Goal: Task Accomplishment & Management: Manage account settings

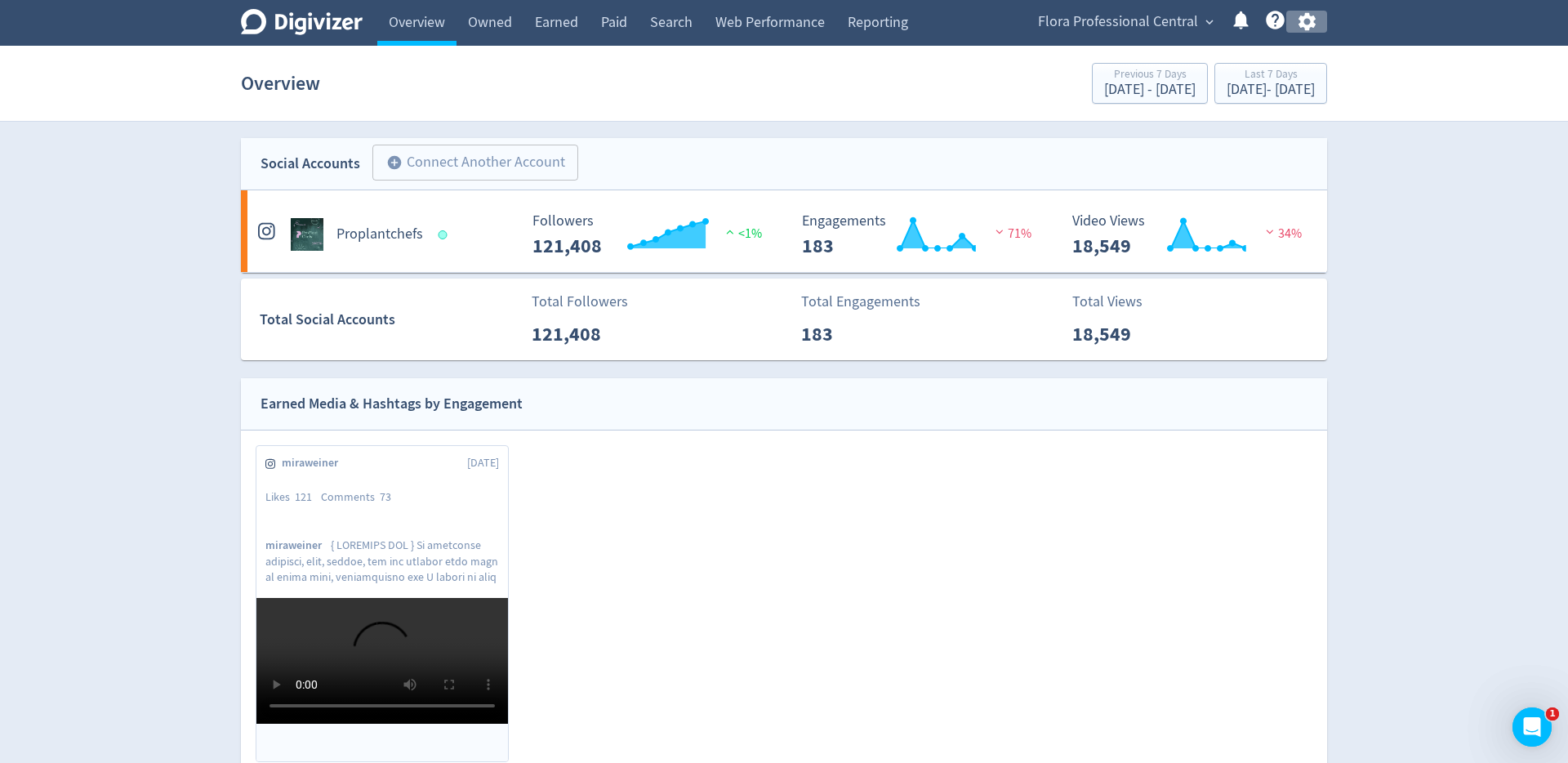
click at [1314, 23] on icon "button" at bounding box center [1307, 21] width 22 height 22
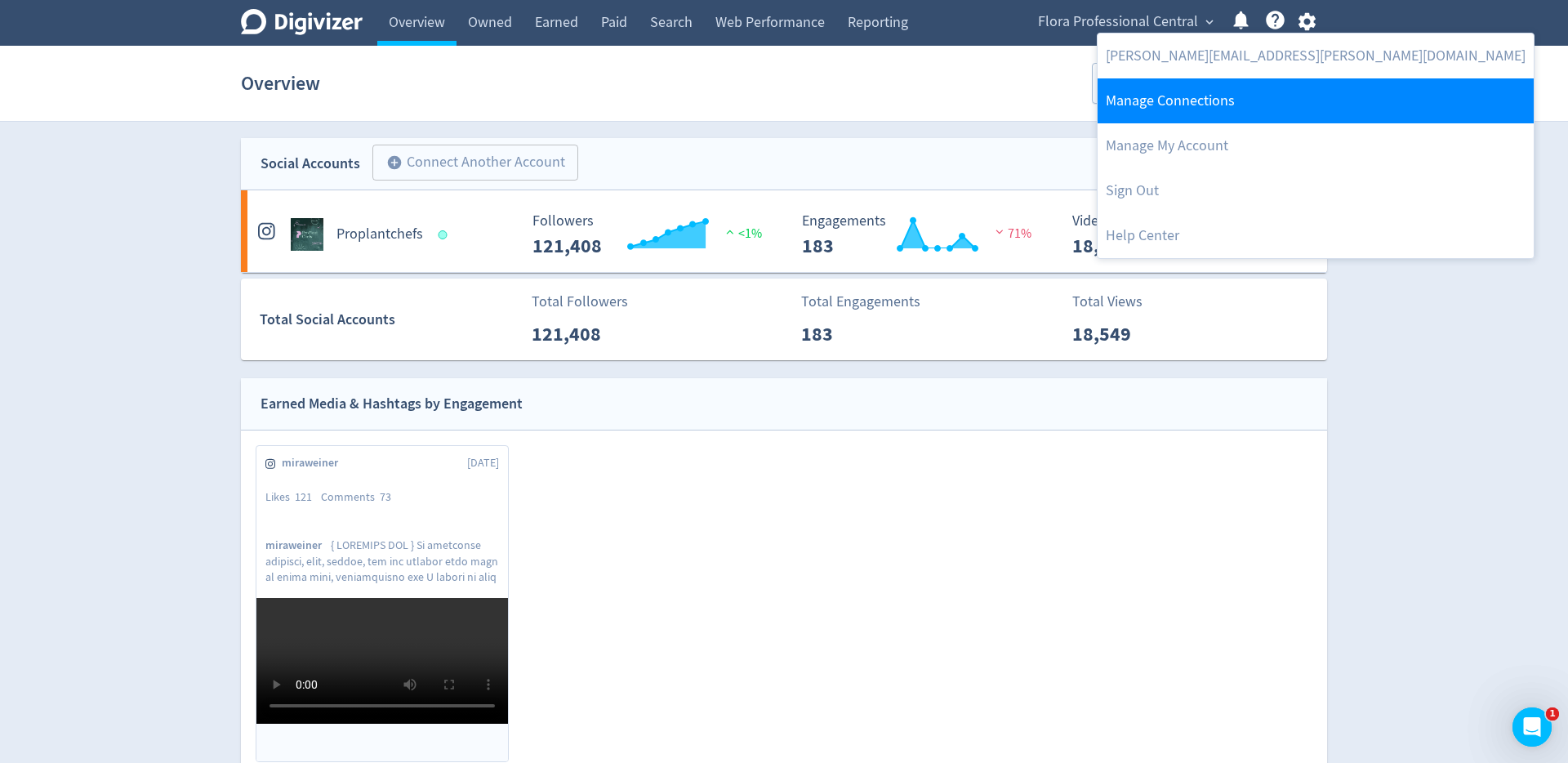
click at [1215, 101] on link "Manage Connections" at bounding box center [1315, 101] width 436 height 45
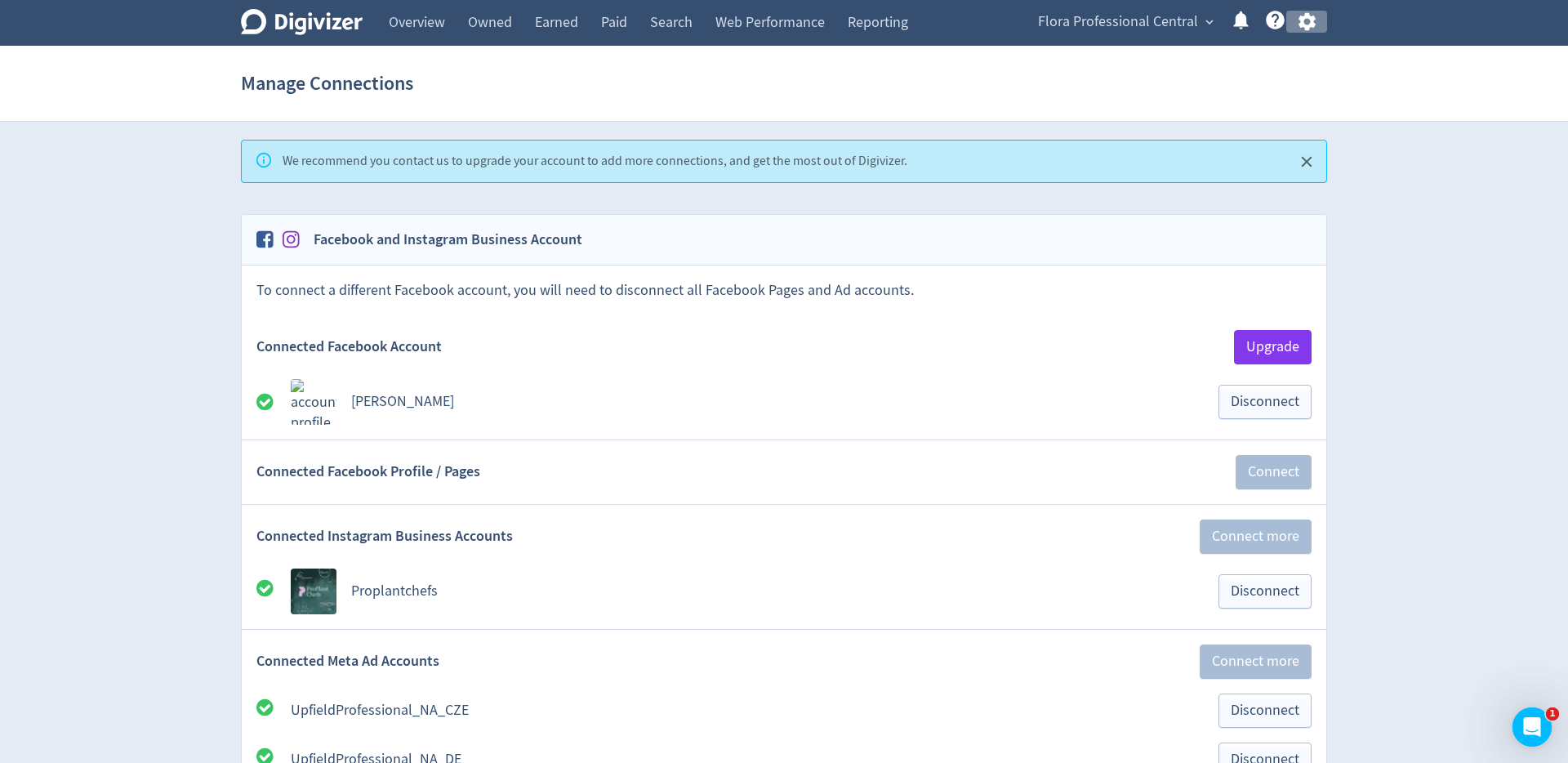
click at [1302, 30] on icon "button" at bounding box center [1307, 21] width 22 height 22
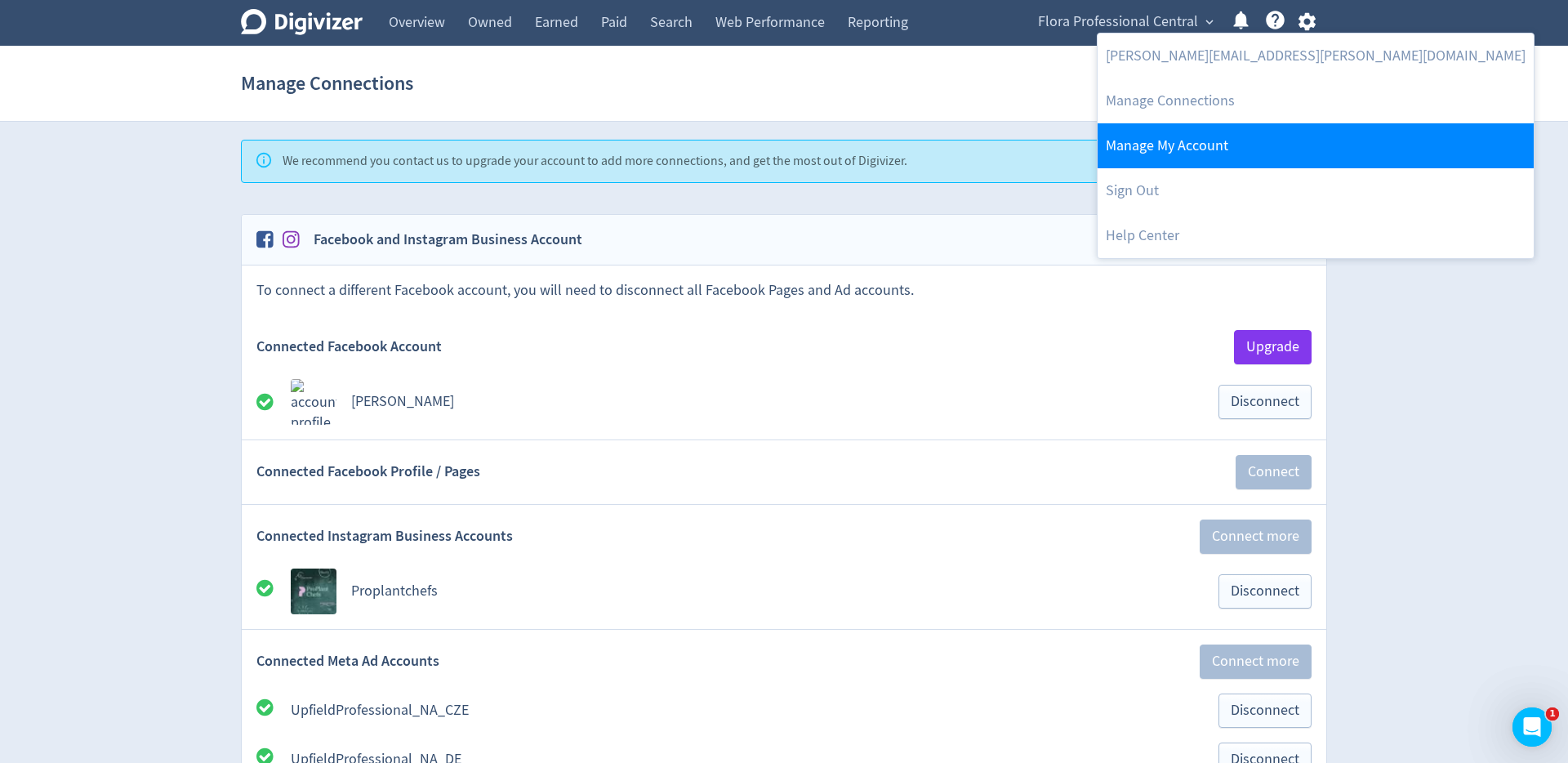
click at [1190, 149] on link "Manage My Account" at bounding box center [1315, 146] width 436 height 45
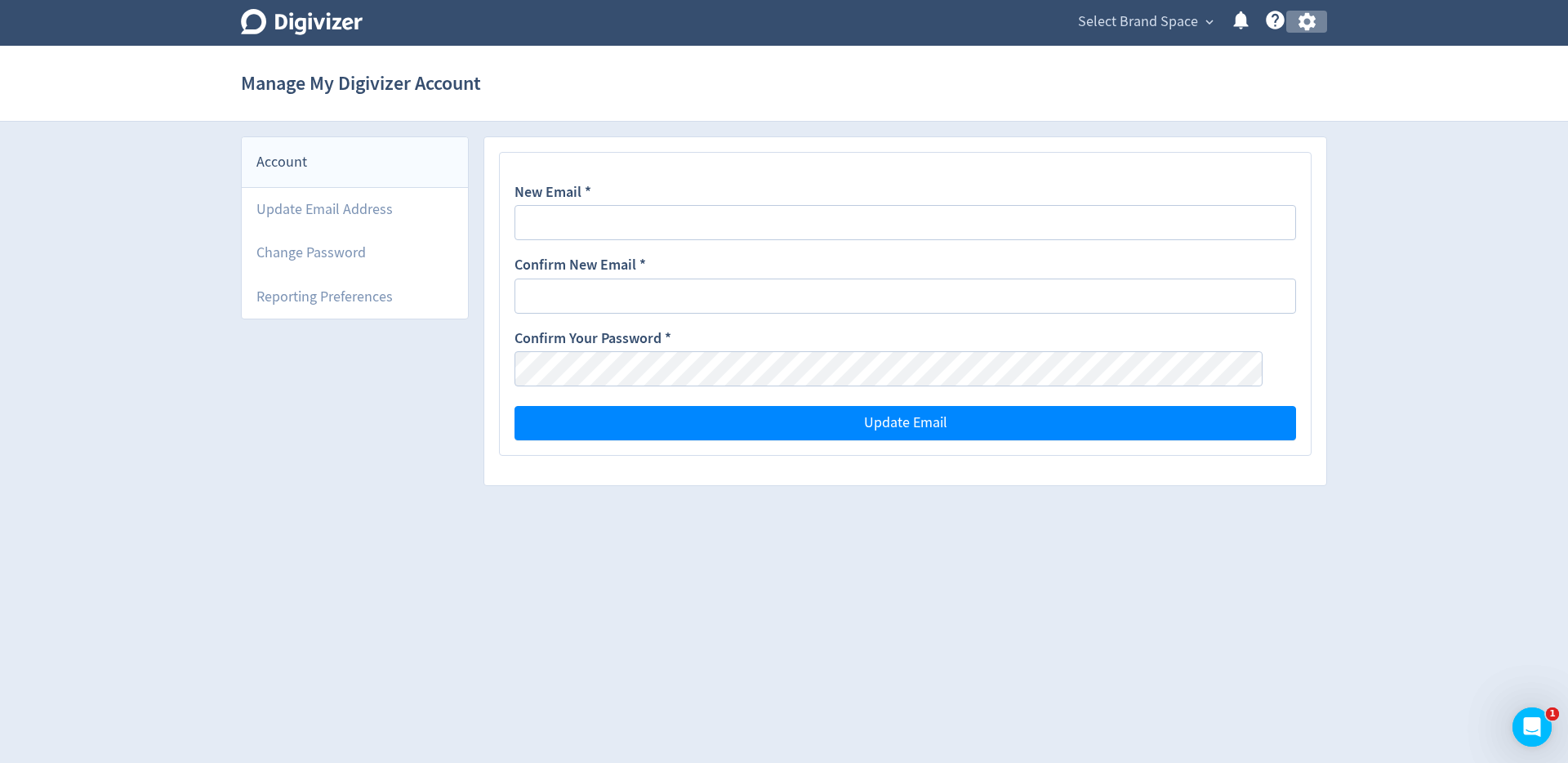
click at [1308, 29] on icon "button" at bounding box center [1306, 22] width 17 height 18
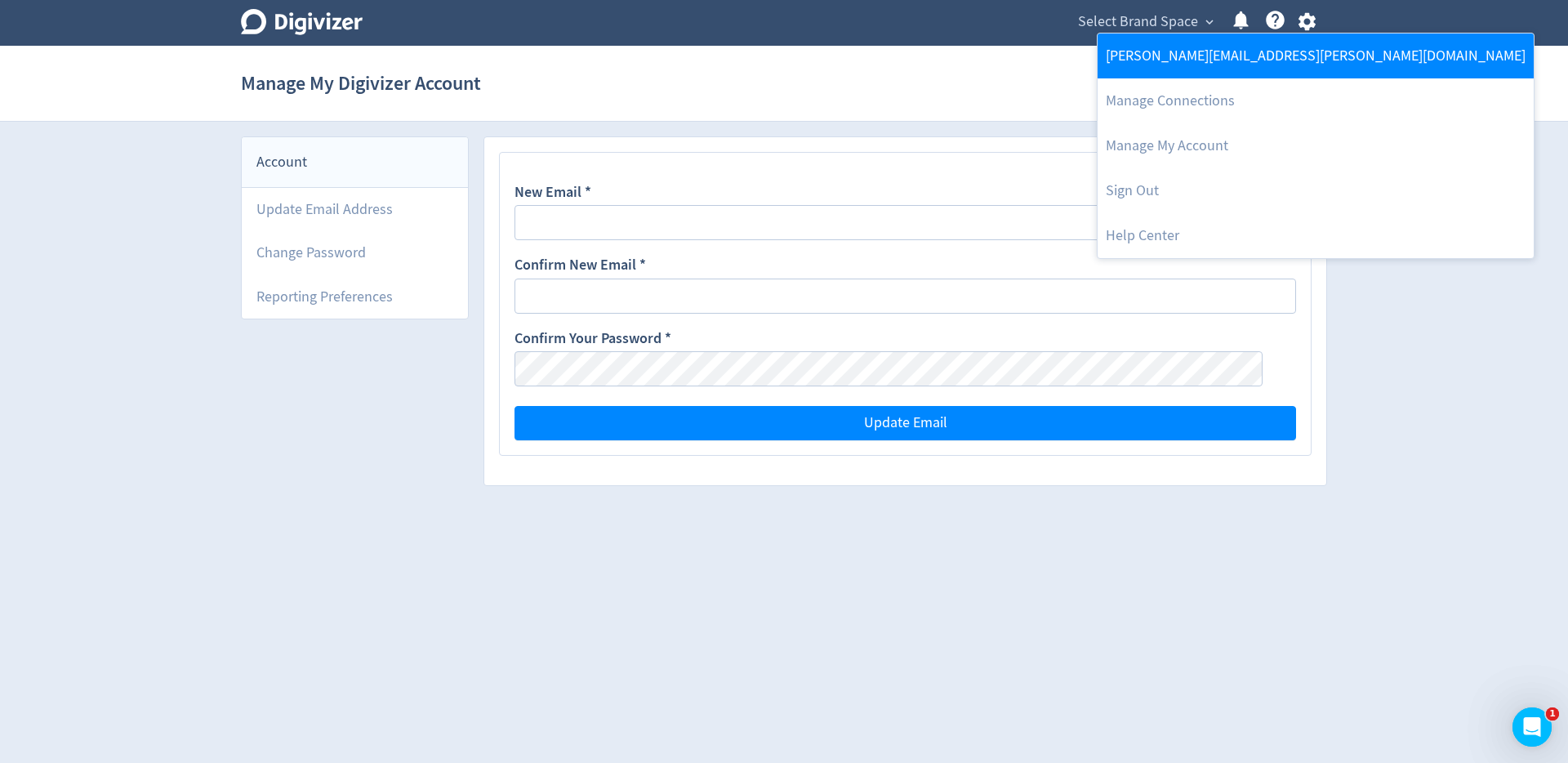
click at [1224, 62] on link "[PERSON_NAME][EMAIL_ADDRESS][PERSON_NAME][DOMAIN_NAME]" at bounding box center [1315, 56] width 436 height 45
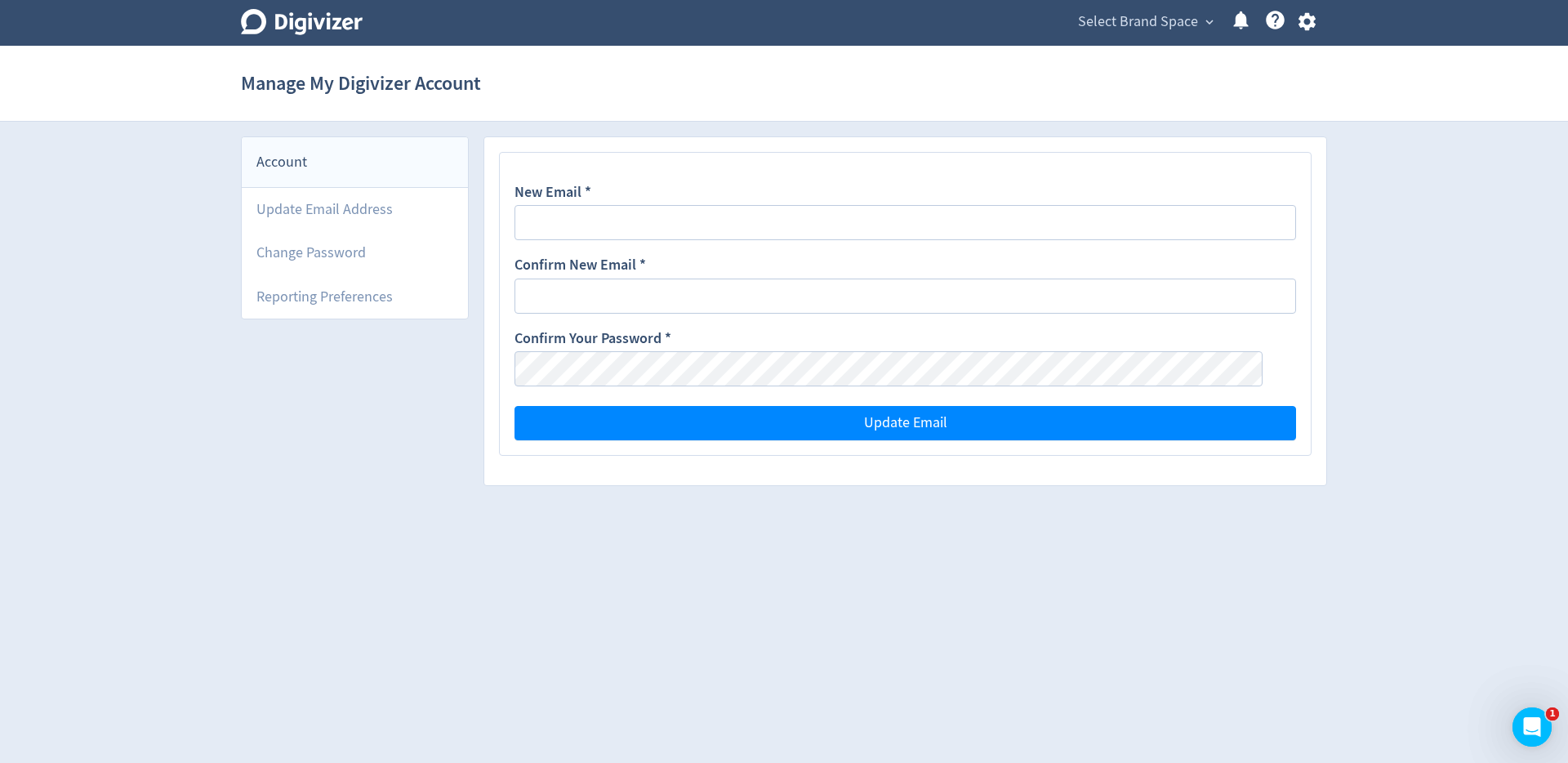
click at [1158, 25] on span "Select Brand Space" at bounding box center [1138, 22] width 120 height 26
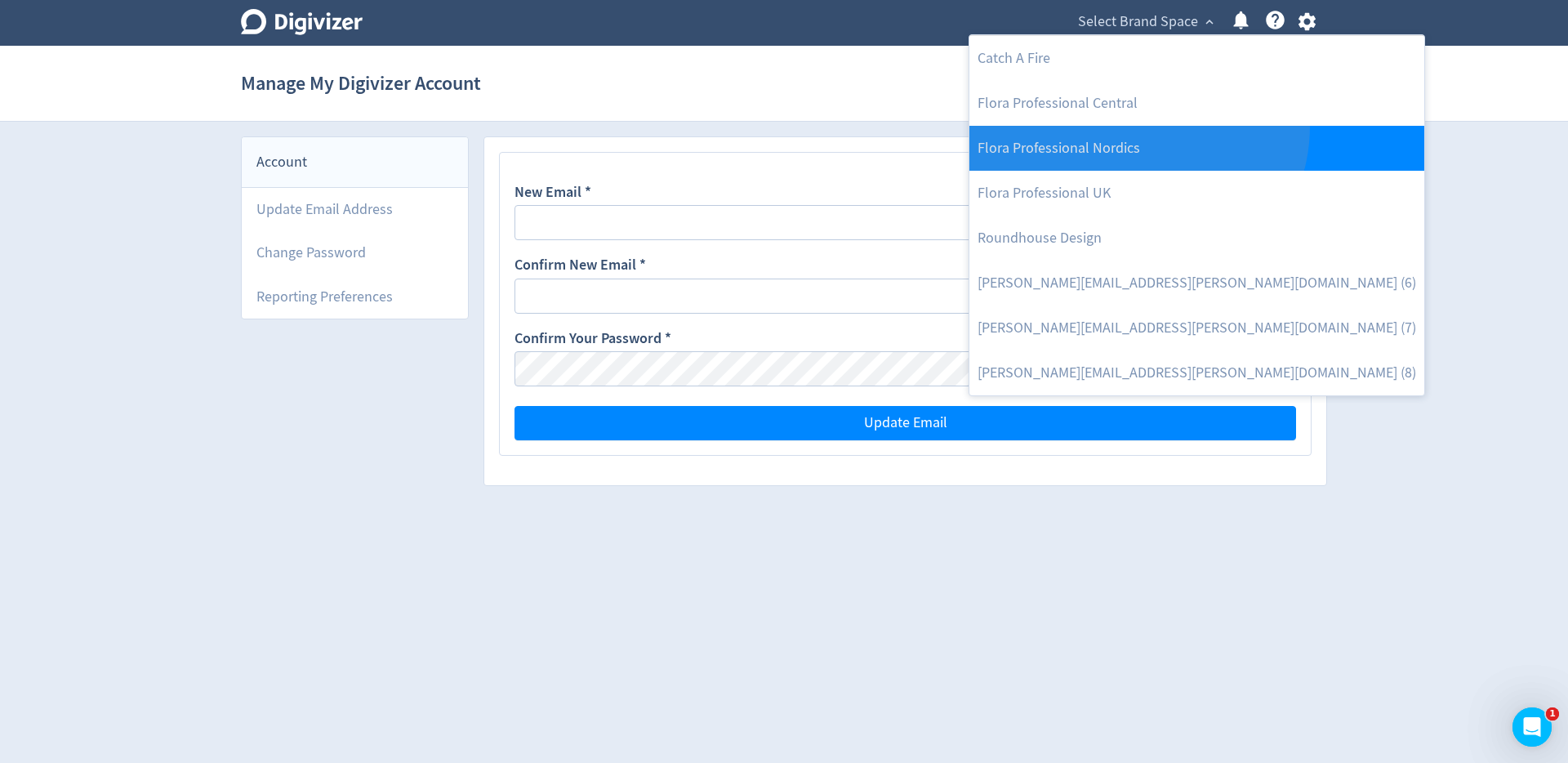
click at [1136, 126] on link "Flora Professional Nordics" at bounding box center [1196, 148] width 455 height 45
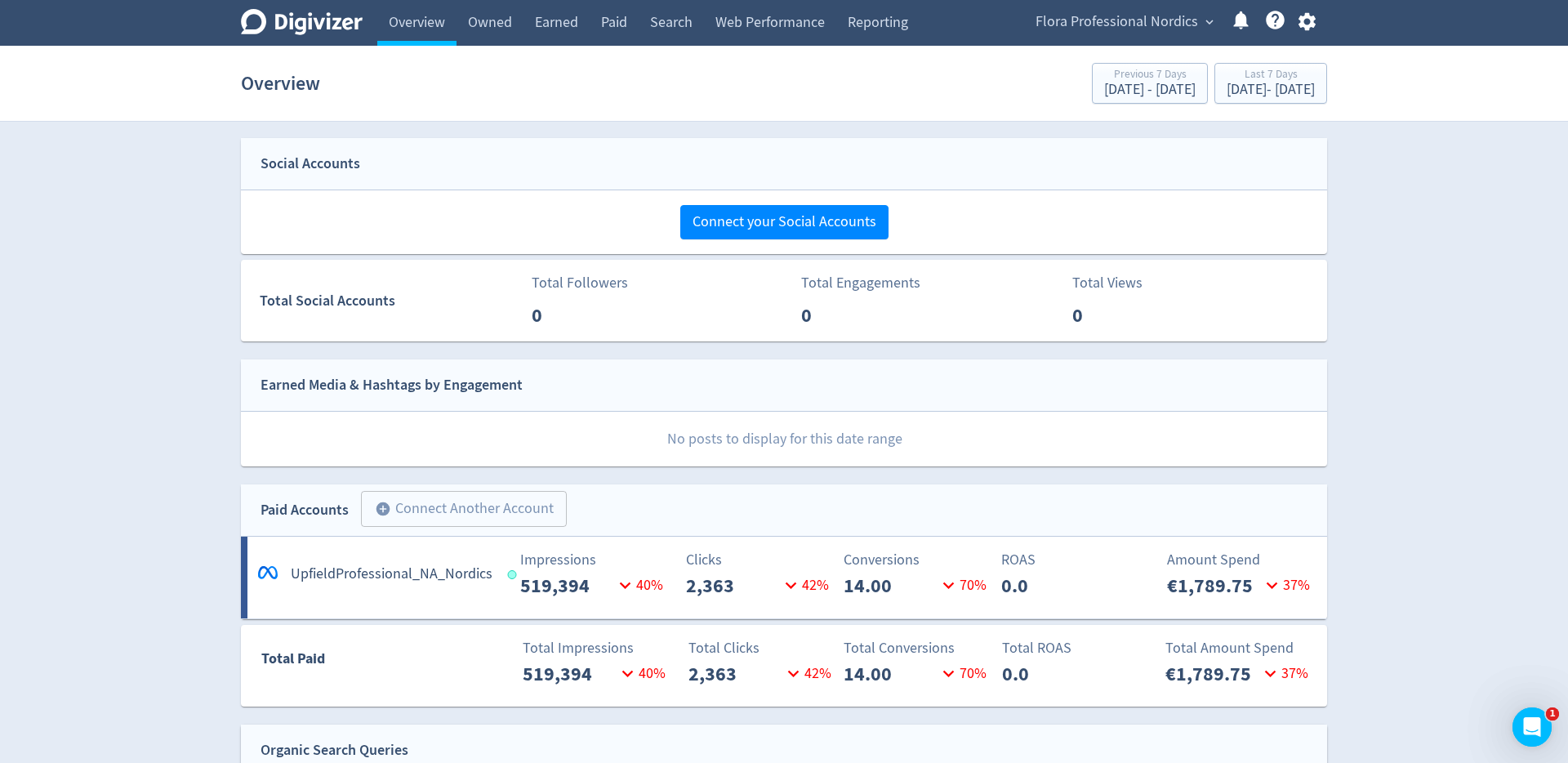
click at [1186, 19] on span "Flora Professional Nordics" at bounding box center [1116, 22] width 162 height 26
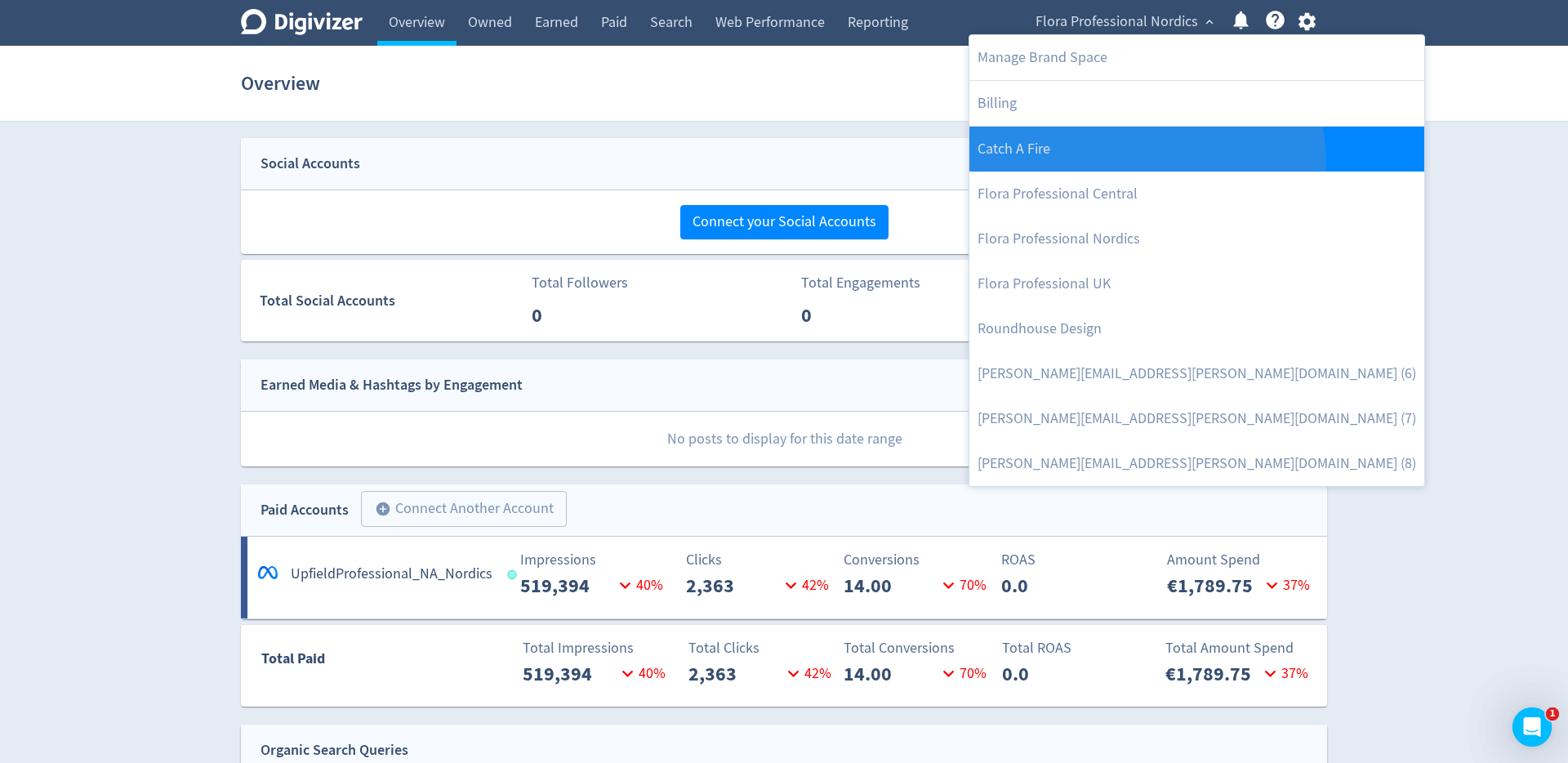
click at [1146, 161] on link "Catch A Fire" at bounding box center [1196, 149] width 455 height 45
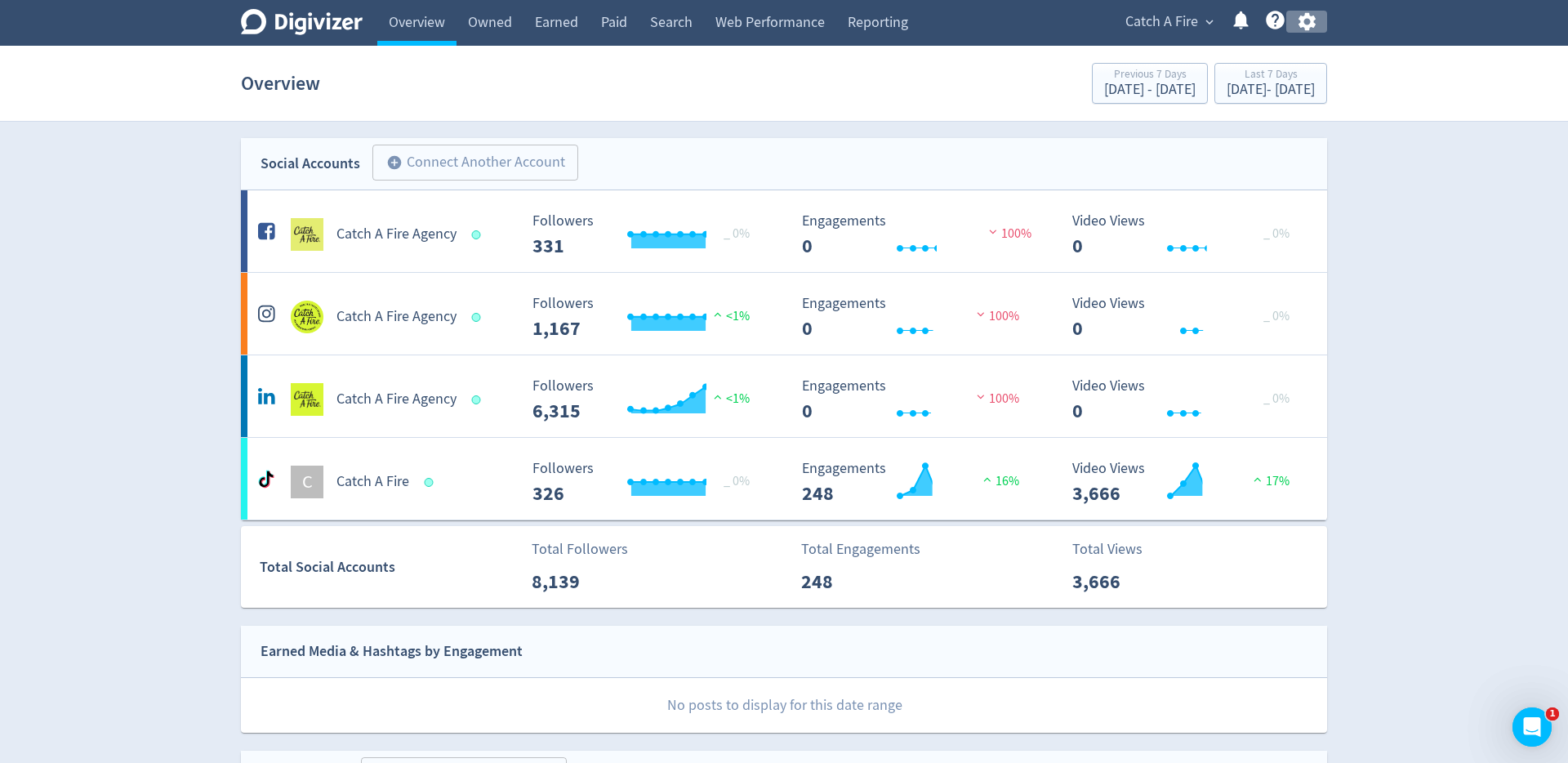
click at [1308, 22] on icon "button" at bounding box center [1307, 21] width 22 height 22
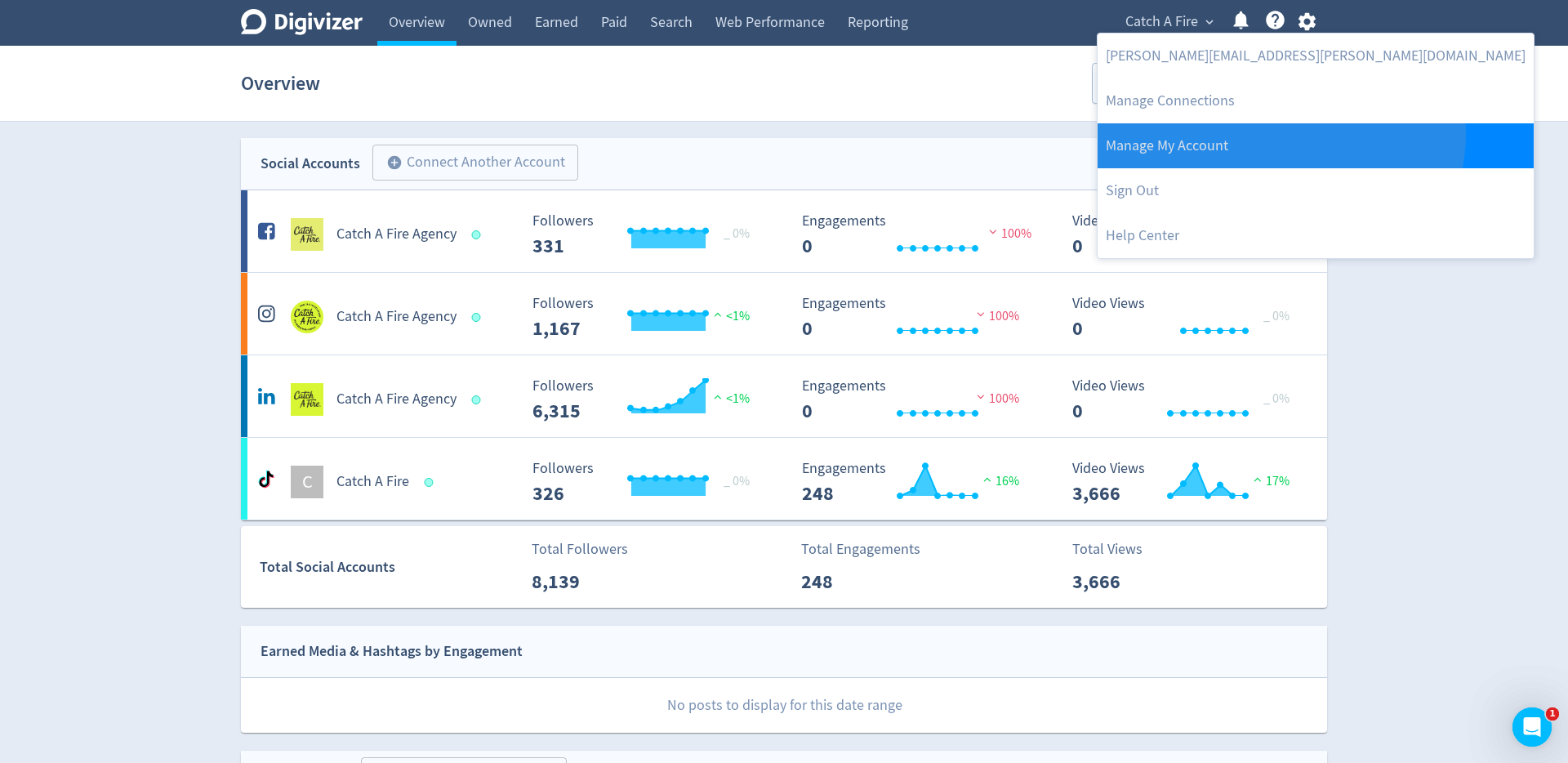
click at [1280, 133] on link "Manage My Account" at bounding box center [1315, 146] width 436 height 45
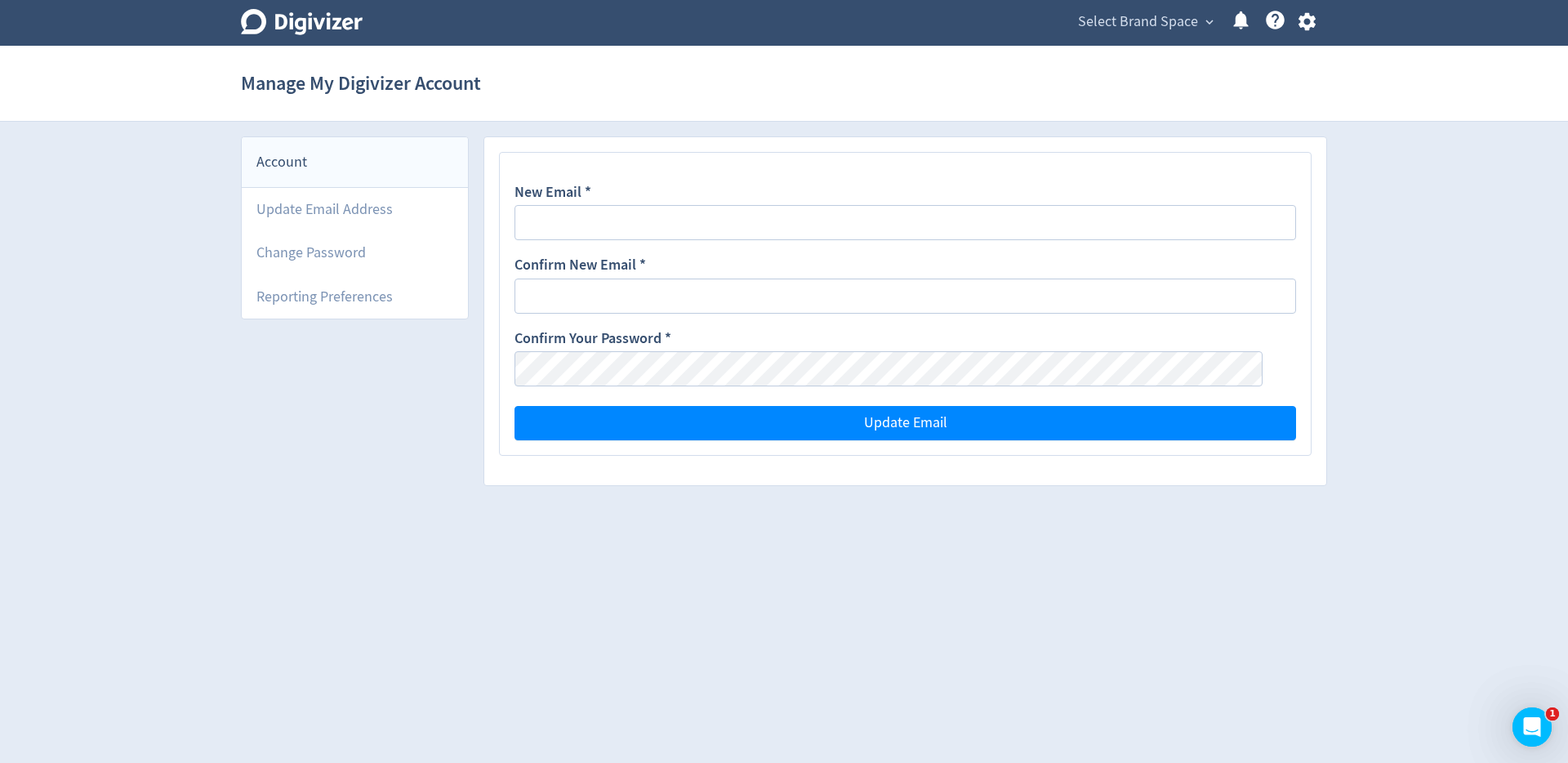
click at [353, 322] on div "Account Update Email Address Change Password Reporting Preferences" at bounding box center [354, 319] width 228 height 364
click at [1293, 25] on button "button" at bounding box center [1307, 21] width 41 height 22
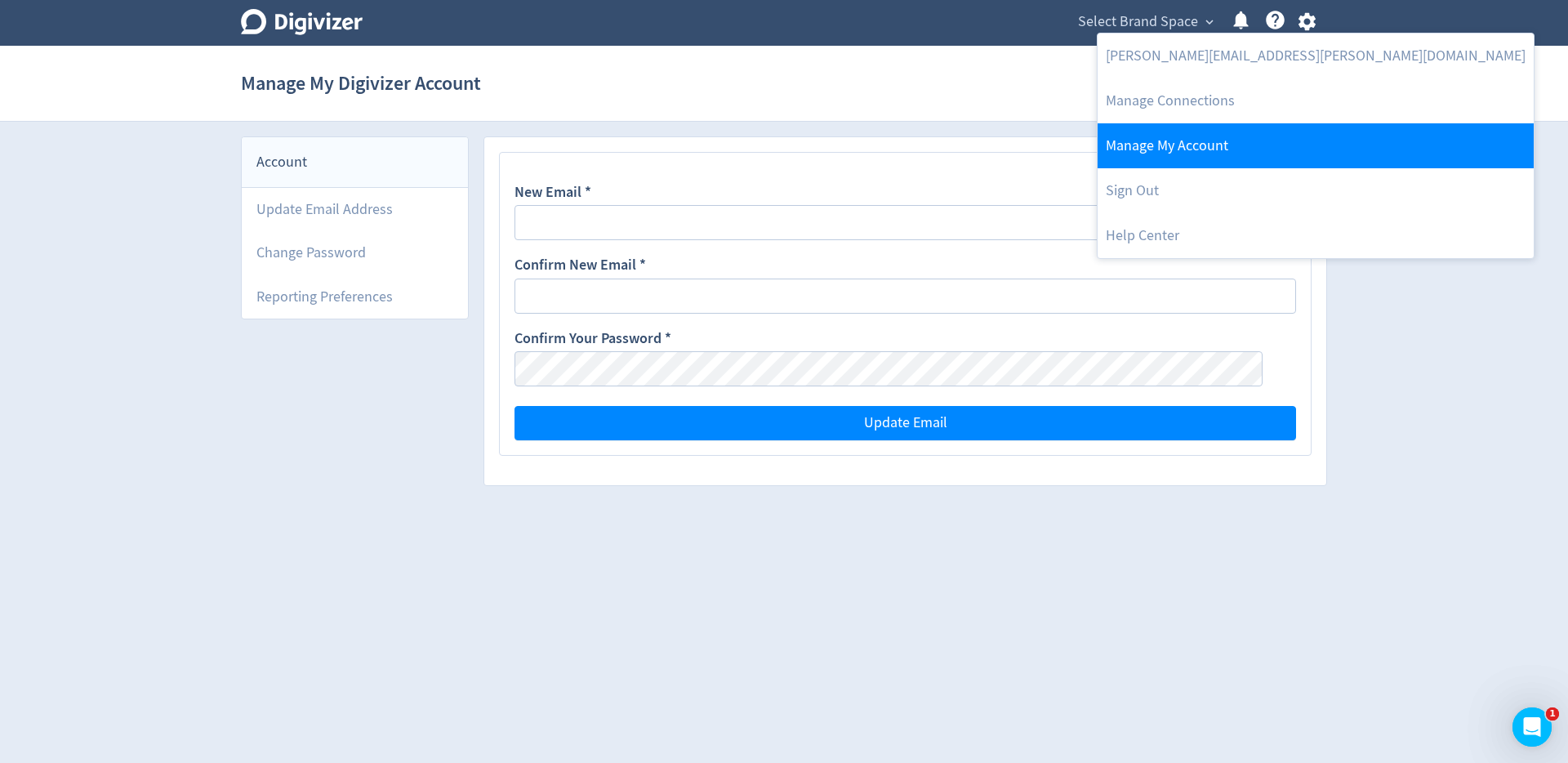
click at [1187, 144] on link "Manage My Account" at bounding box center [1315, 146] width 436 height 45
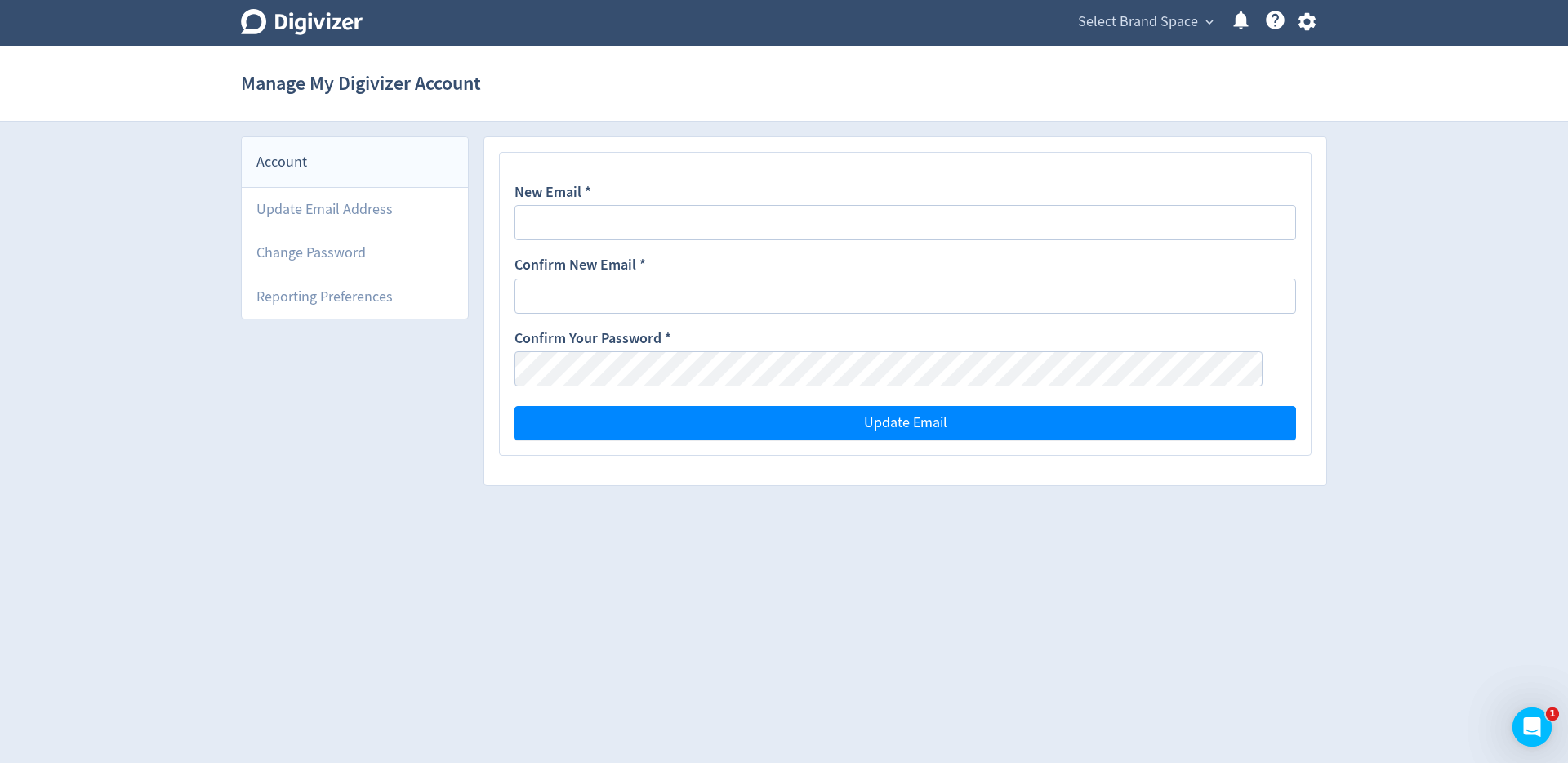
drag, startPoint x: 194, startPoint y: 208, endPoint x: 265, endPoint y: 4, distance: 216.0
click at [194, 206] on div "Digivizer Logo [PERSON_NAME] Logo Select Brand Space expand_more Help Center - …" at bounding box center [784, 250] width 1568 height 501
click at [340, 27] on icon at bounding box center [302, 22] width 122 height 26
